Goal: Navigation & Orientation: Understand site structure

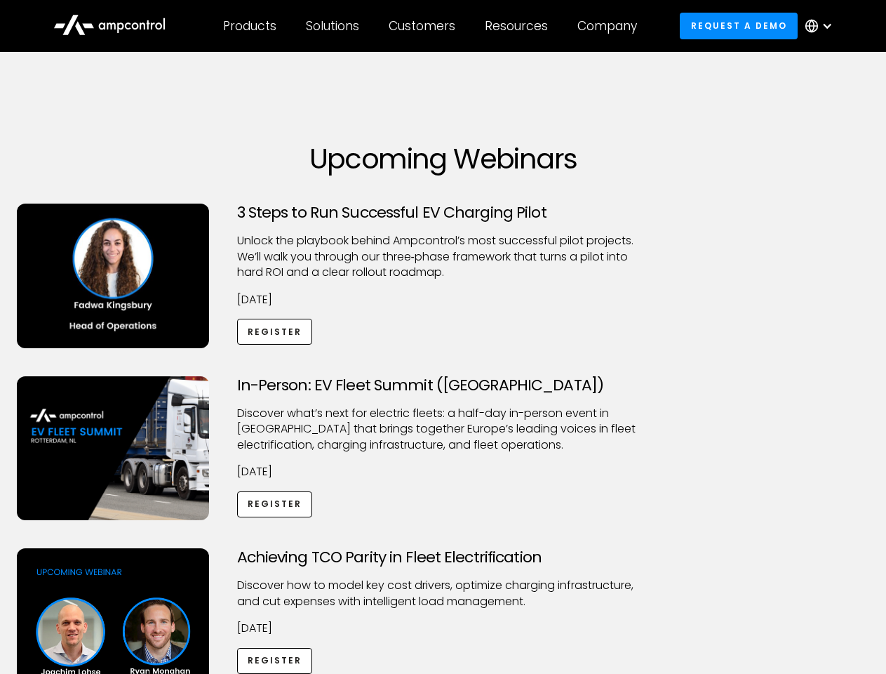
click at [432, 26] on div "Customers" at bounding box center [422, 25] width 67 height 15
click at [249, 26] on div "Products" at bounding box center [249, 25] width 53 height 15
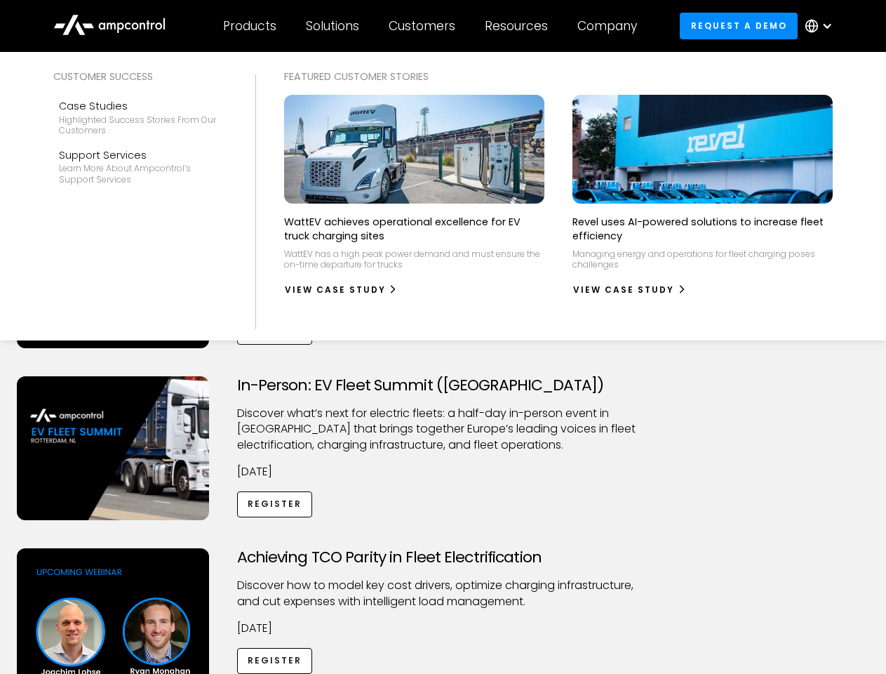
click at [333, 26] on div "Solutions" at bounding box center [332, 25] width 53 height 15
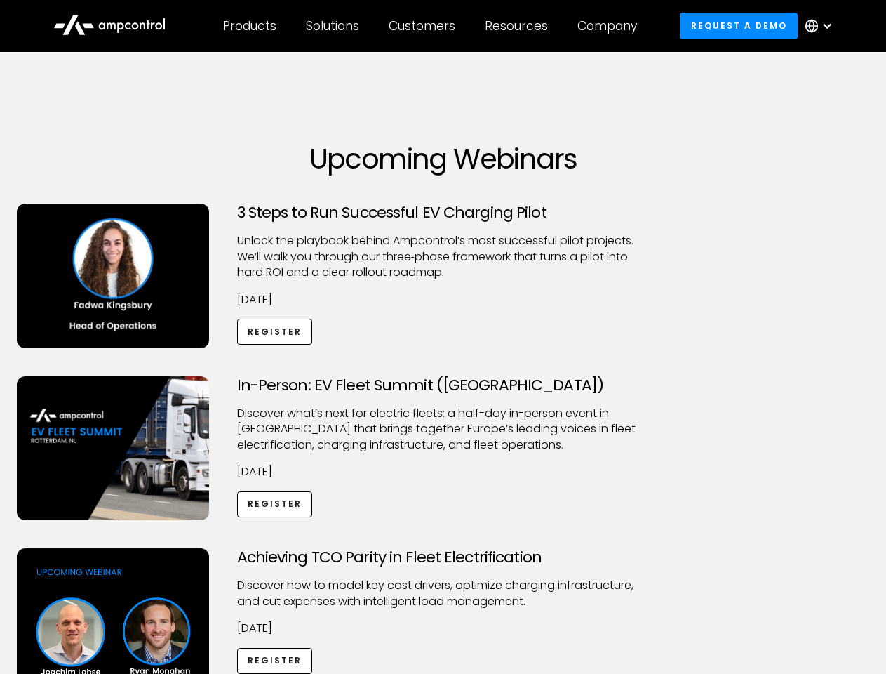
click at [425, 26] on div "Customers" at bounding box center [422, 25] width 67 height 15
click at [519, 26] on div "Resources" at bounding box center [516, 25] width 63 height 15
click at [612, 26] on div "Company" at bounding box center [608, 25] width 60 height 15
click at [823, 26] on div at bounding box center [827, 25] width 11 height 11
